Goal: Task Accomplishment & Management: Manage account settings

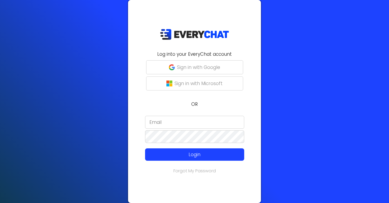
type input "[EMAIL_ADDRESS][DOMAIN_NAME]"
click at [180, 66] on p "Sign in with Google" at bounding box center [198, 67] width 43 height 7
